Goal: Communication & Community: Answer question/provide support

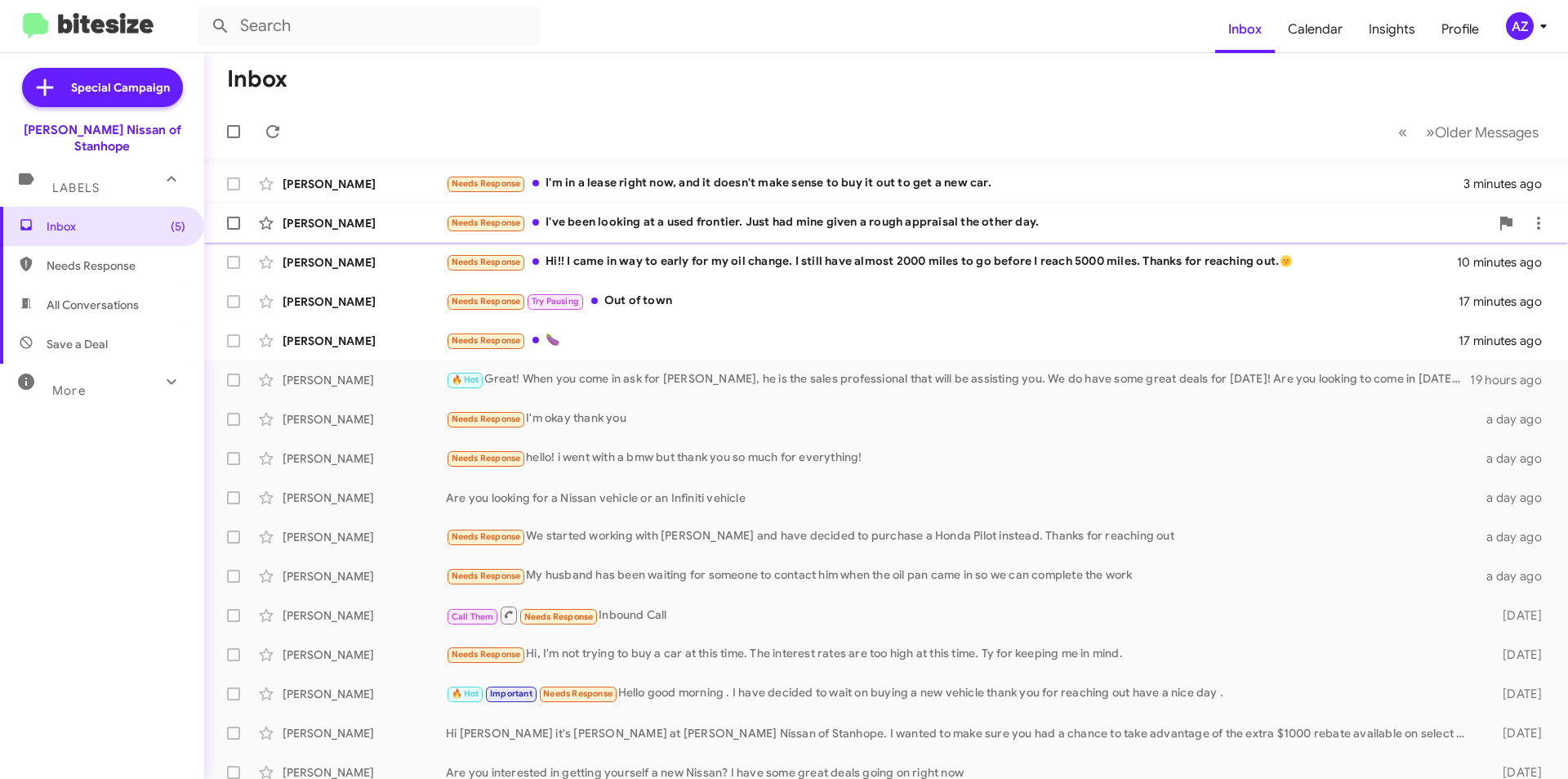
click at [379, 223] on div "[PERSON_NAME]" at bounding box center [364, 223] width 163 height 16
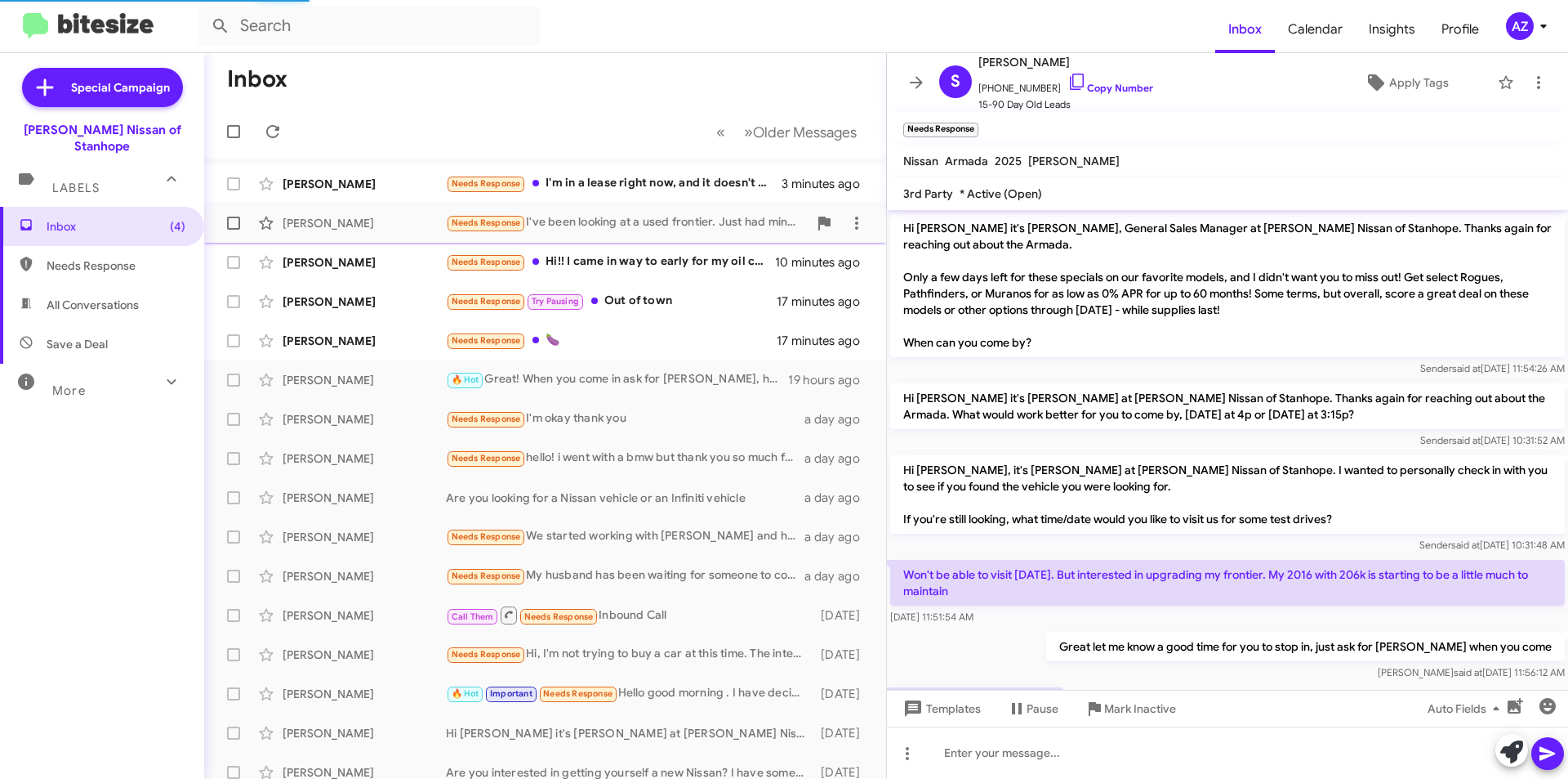
scroll to position [465, 0]
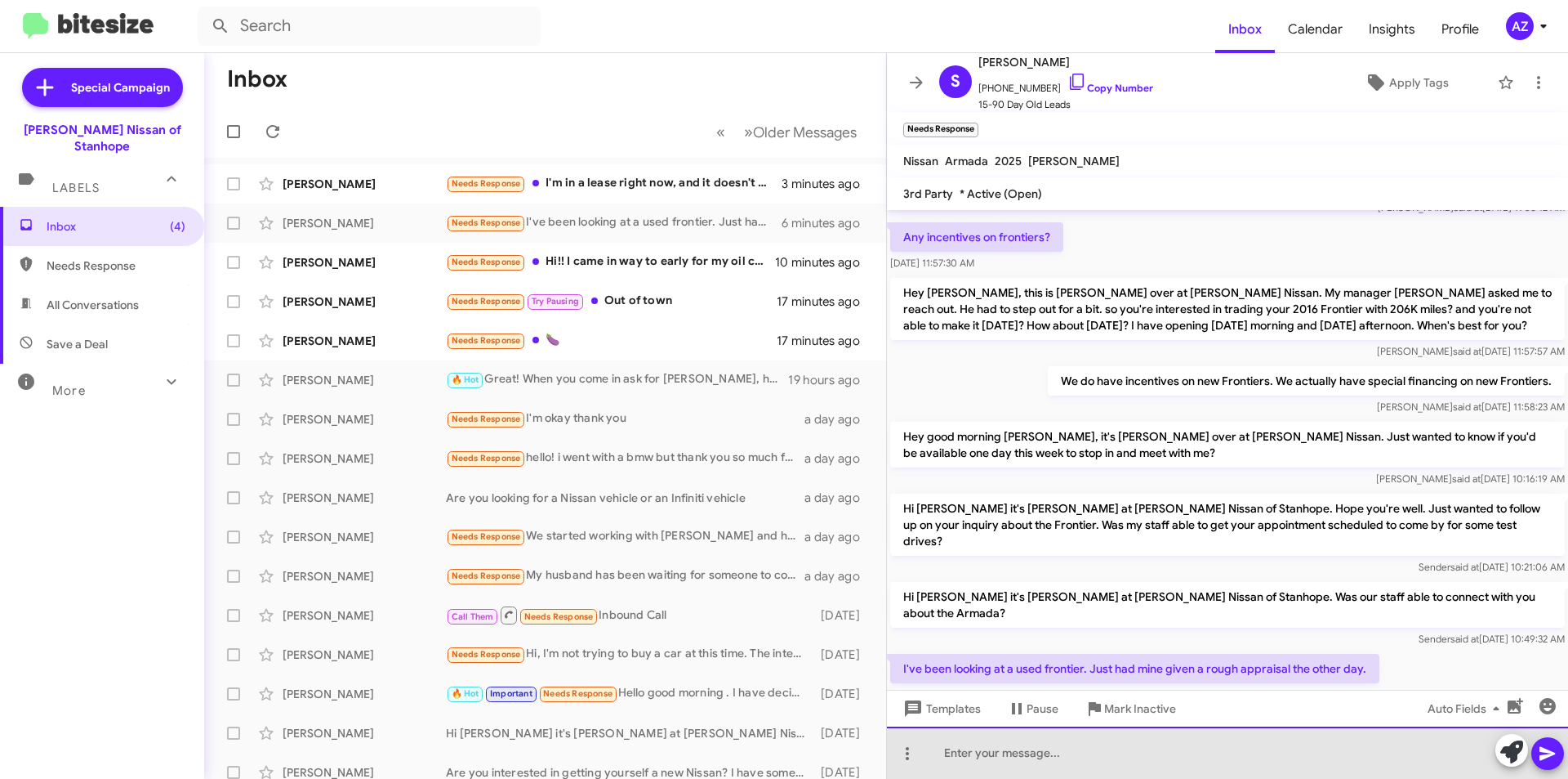
click at [1022, 764] on div at bounding box center [1227, 753] width 681 height 52
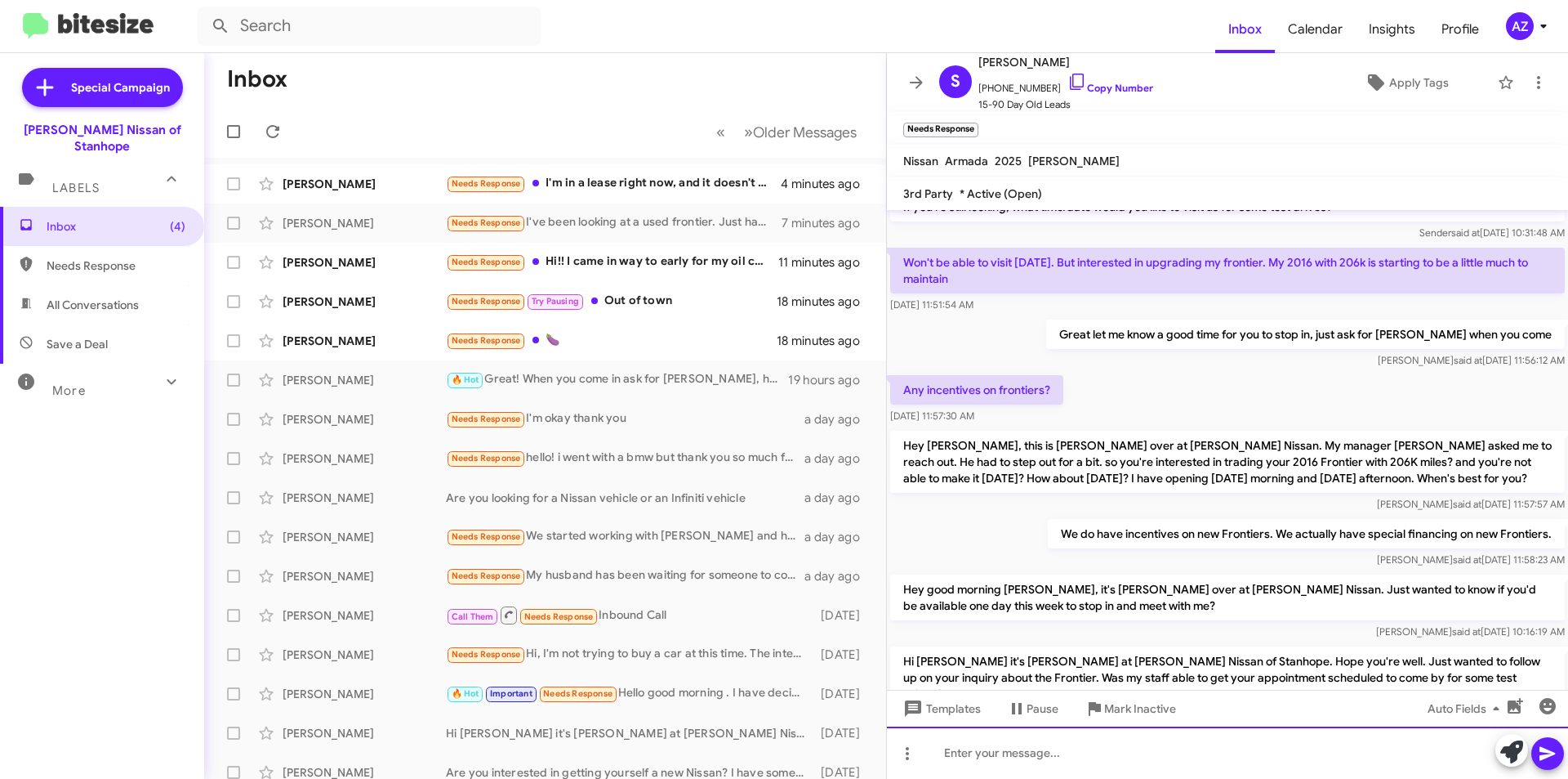
scroll to position [558, 0]
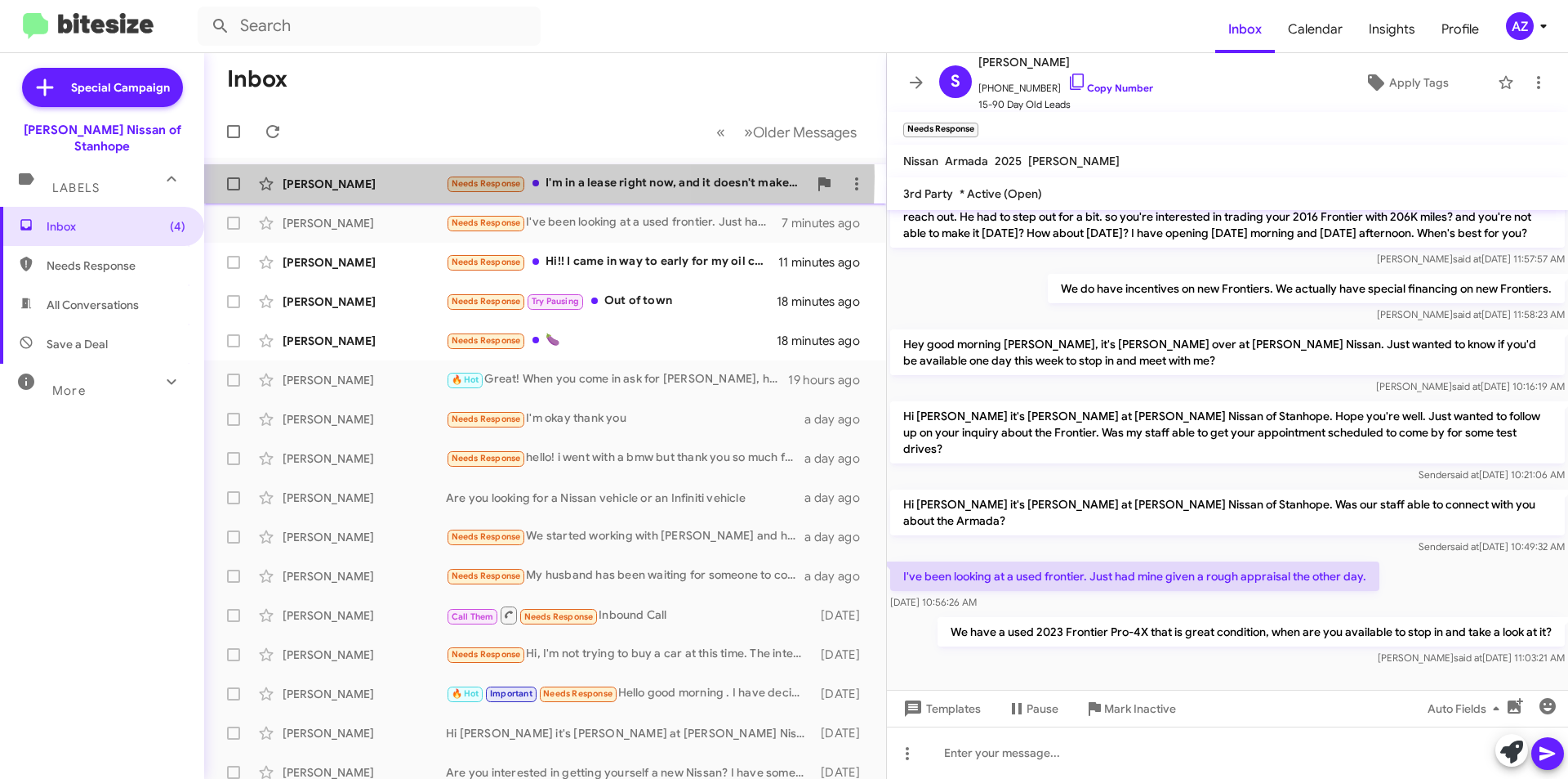
click at [368, 176] on div "[PERSON_NAME]" at bounding box center [364, 183] width 163 height 16
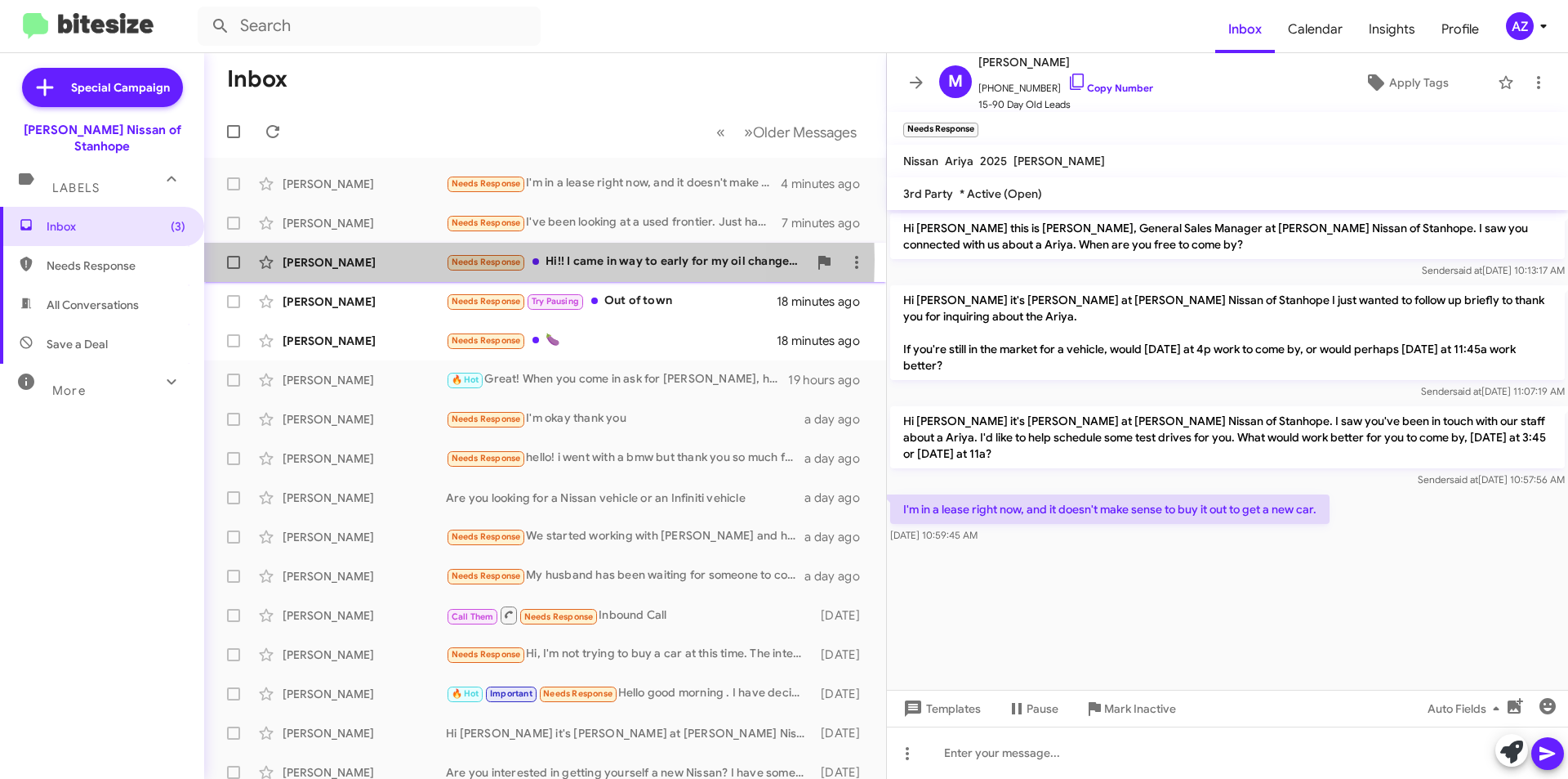
click at [406, 260] on div "[PERSON_NAME]" at bounding box center [364, 262] width 163 height 16
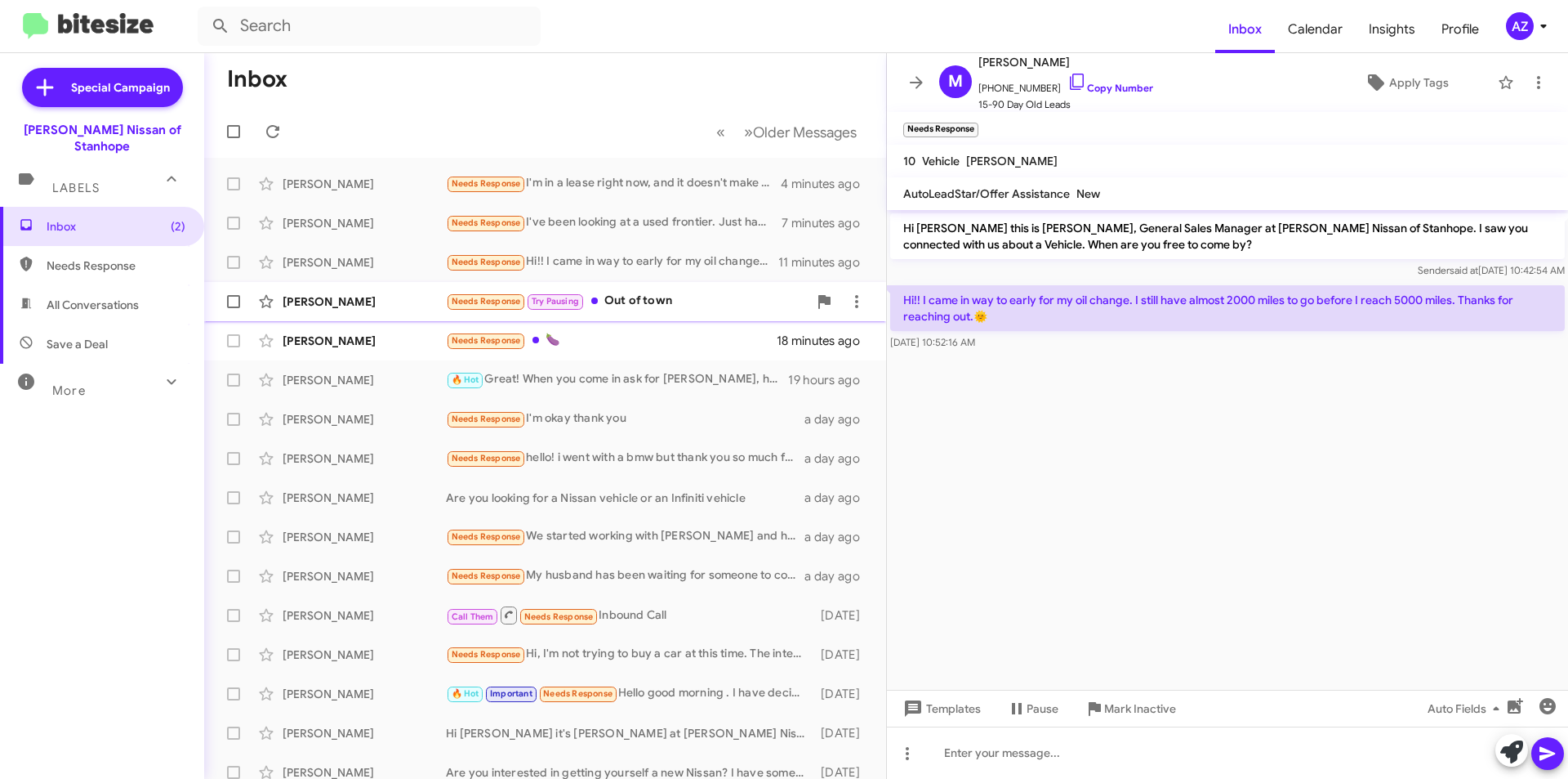
click at [348, 319] on span "[PERSON_NAME] Needs Response Try Pausing Out of town 18 minutes ago" at bounding box center [545, 301] width 682 height 39
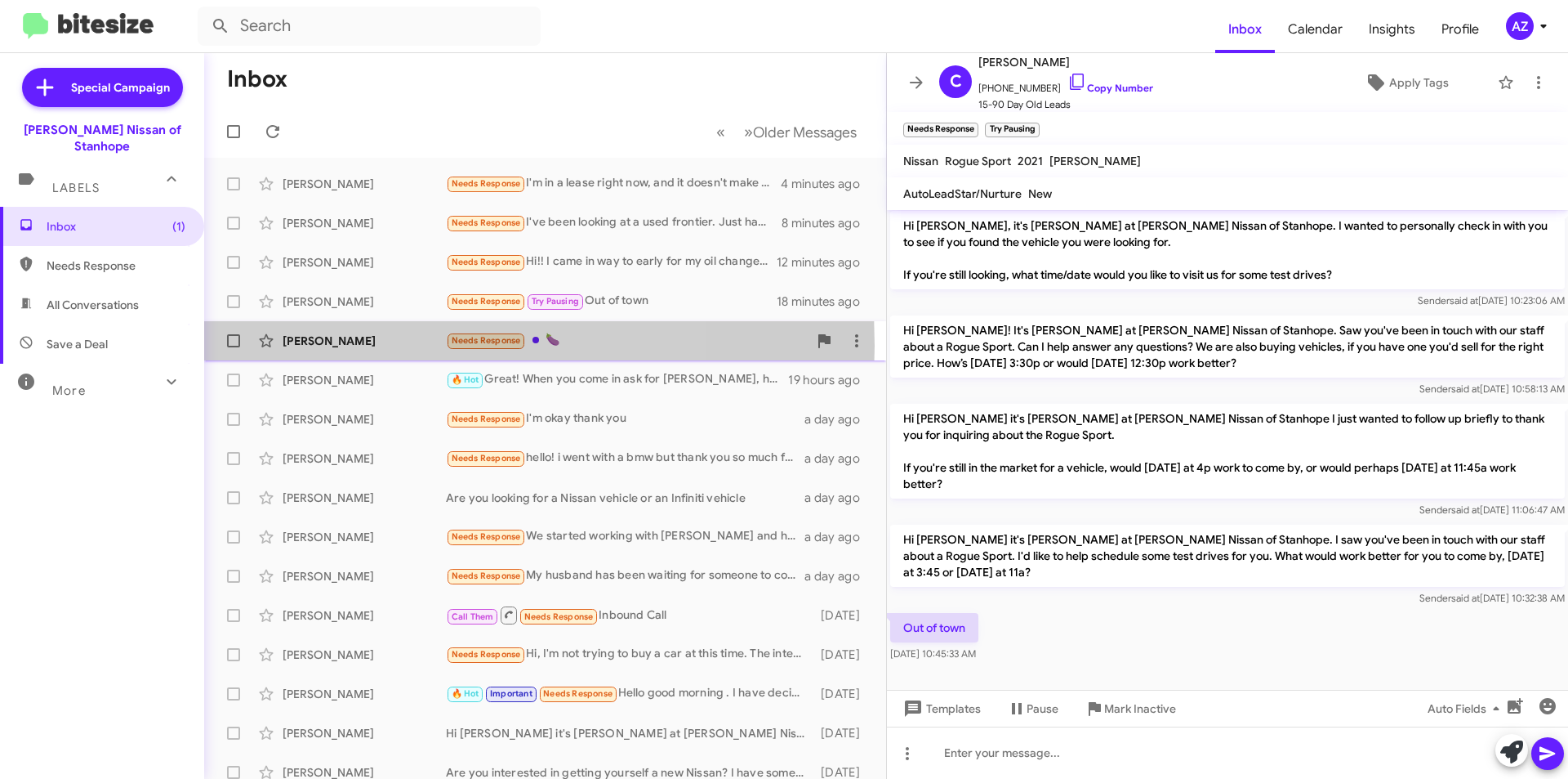
click at [375, 346] on div "[PERSON_NAME]" at bounding box center [364, 341] width 163 height 16
